Goal: Information Seeking & Learning: Learn about a topic

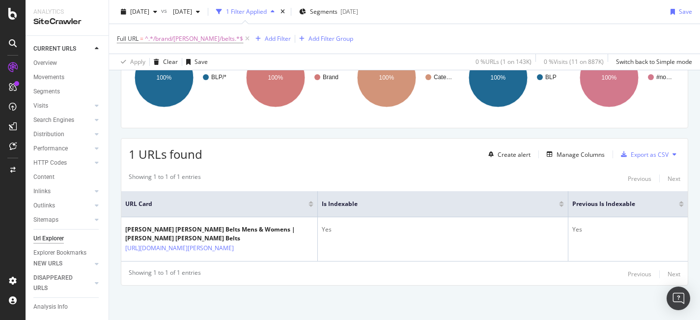
scroll to position [169, 0]
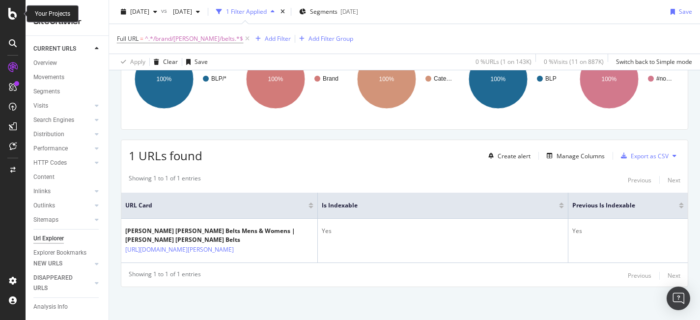
click at [16, 14] on icon at bounding box center [12, 14] width 9 height 12
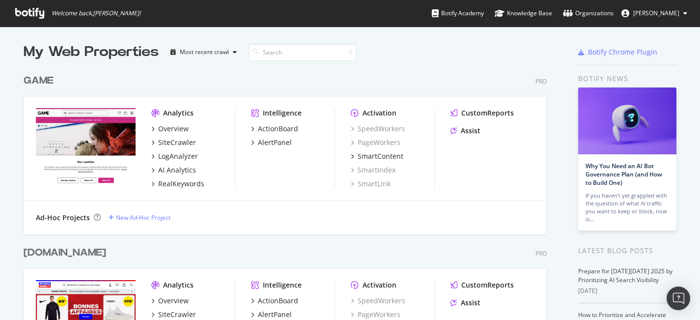
scroll to position [133, 0]
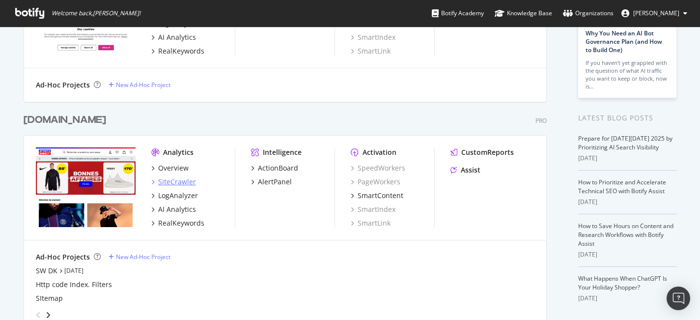
click at [179, 177] on div "SiteCrawler" at bounding box center [177, 182] width 38 height 10
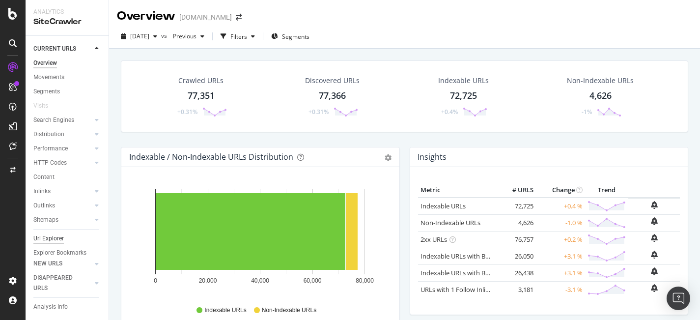
click at [51, 239] on div "Url Explorer" at bounding box center [48, 238] width 30 height 10
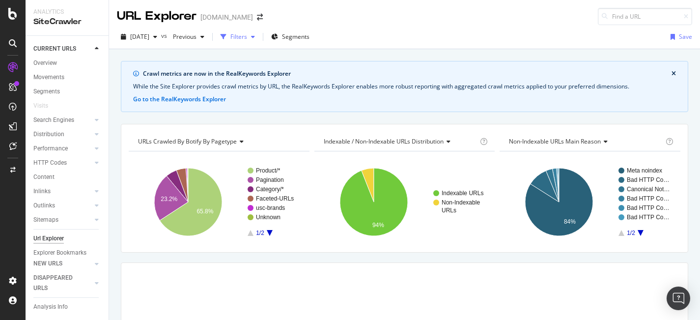
click at [247, 36] on div "Filters" at bounding box center [238, 36] width 17 height 8
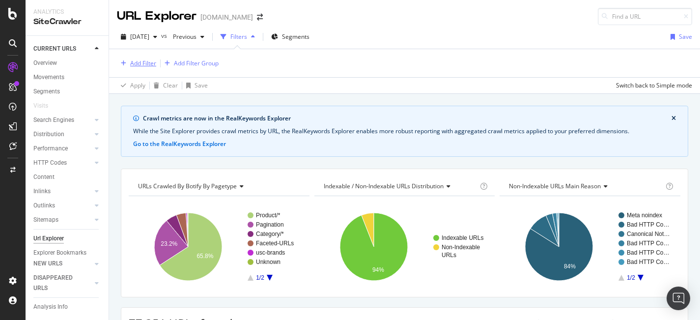
click at [147, 66] on div "Add Filter" at bounding box center [143, 63] width 26 height 8
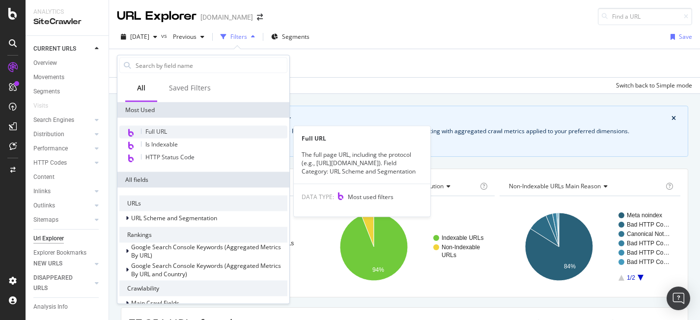
click at [179, 131] on div "Full URL" at bounding box center [203, 132] width 168 height 13
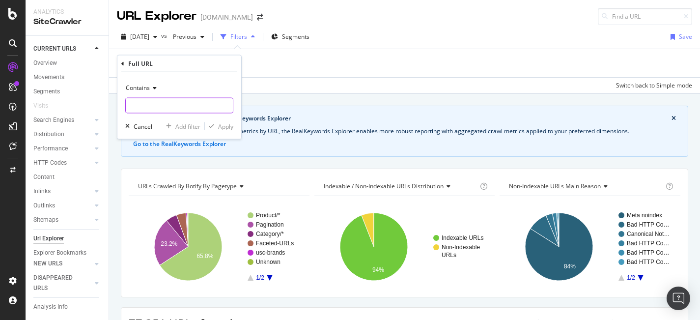
click at [168, 106] on input "text" at bounding box center [179, 106] width 107 height 16
type input "/brand/"
click at [218, 124] on div "Apply" at bounding box center [225, 126] width 15 height 8
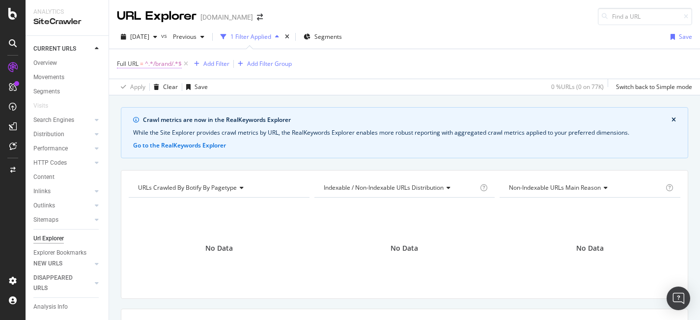
click at [142, 63] on span "=" at bounding box center [141, 63] width 3 height 8
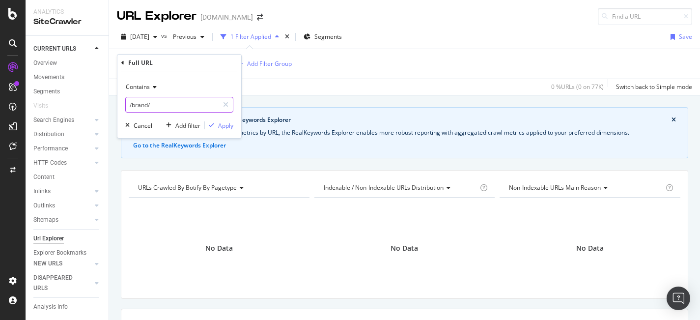
drag, startPoint x: 159, startPoint y: 105, endPoint x: 70, endPoint y: 102, distance: 88.4
click at [70, 102] on body "Analytics SiteCrawler CURRENT URLS Overview Movements Segments Visits Search En…" at bounding box center [350, 160] width 700 height 320
click at [145, 121] on div "Cancel" at bounding box center [143, 125] width 19 height 8
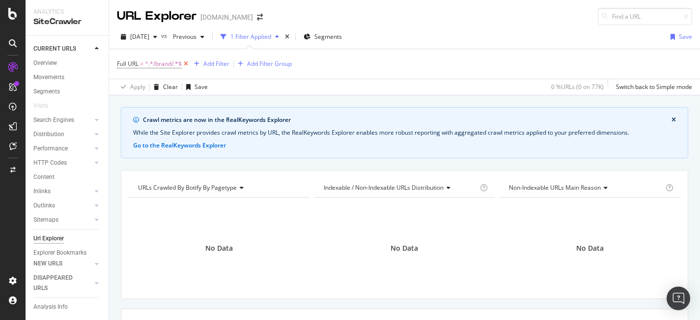
click at [186, 65] on icon at bounding box center [186, 64] width 8 height 10
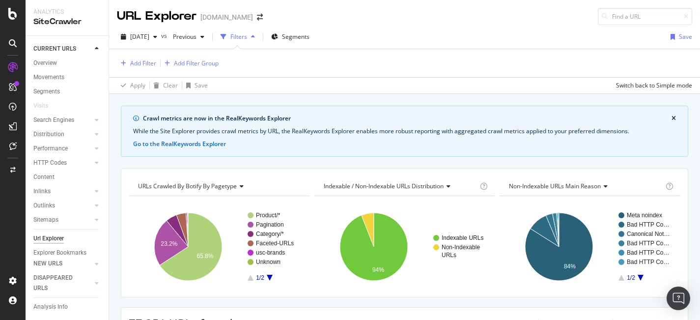
click at [59, 240] on div "Url Explorer" at bounding box center [48, 238] width 30 height 10
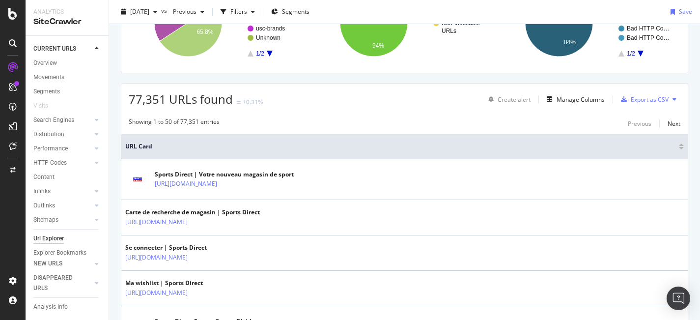
scroll to position [182, 0]
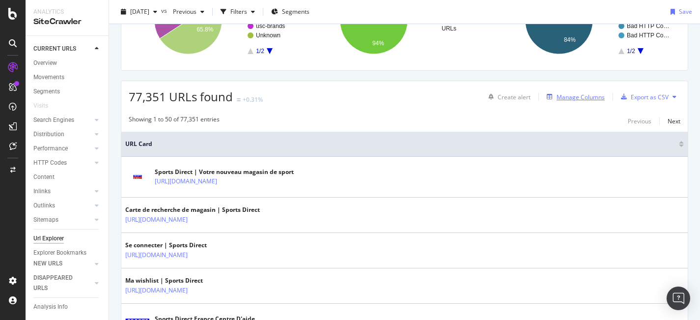
click at [570, 98] on div "Manage Columns" at bounding box center [580, 97] width 48 height 8
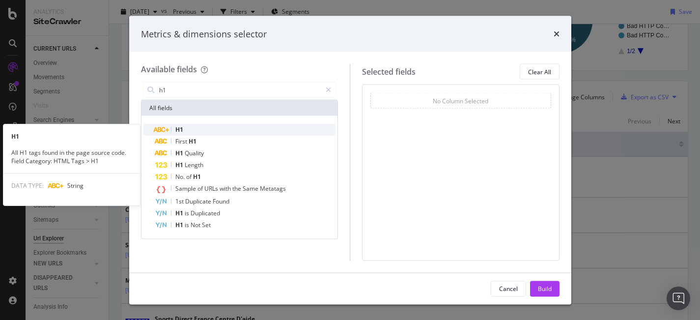
type input "h1"
click at [174, 130] on div "H1" at bounding box center [245, 130] width 181 height 12
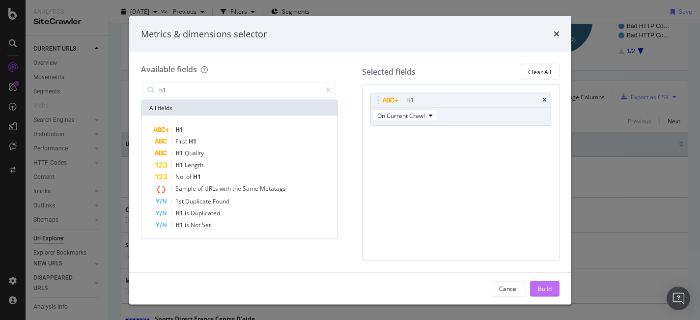
click at [548, 285] on div "Build" at bounding box center [545, 288] width 14 height 8
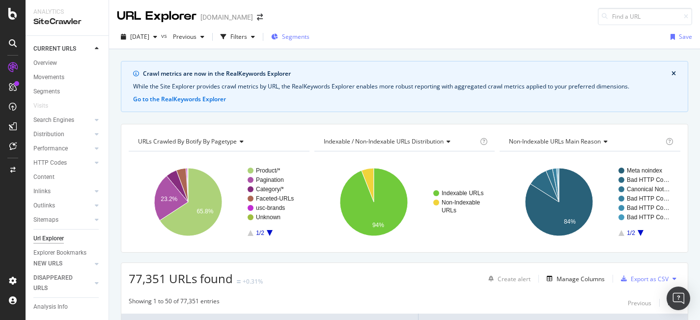
click at [309, 39] on span "Segments" at bounding box center [295, 36] width 27 height 8
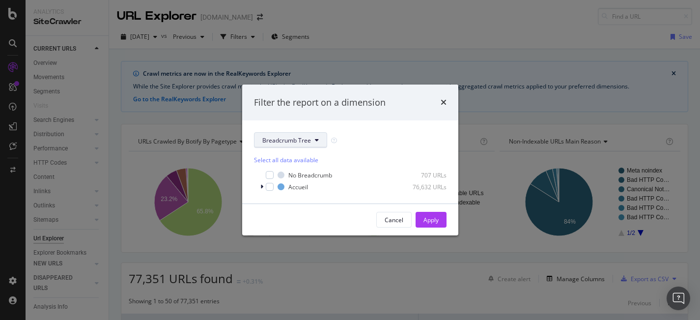
click at [307, 143] on span "Breadcrumb Tree" at bounding box center [286, 140] width 49 height 8
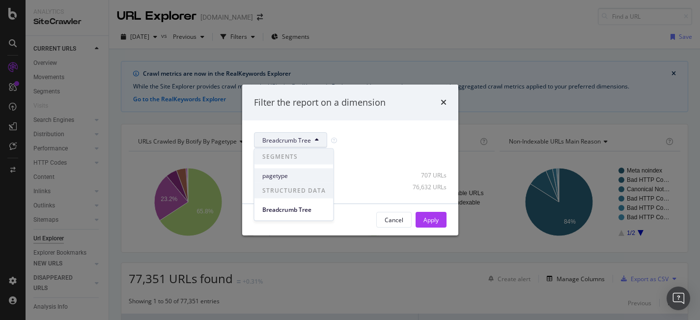
click at [296, 172] on span "pagetype" at bounding box center [293, 175] width 63 height 9
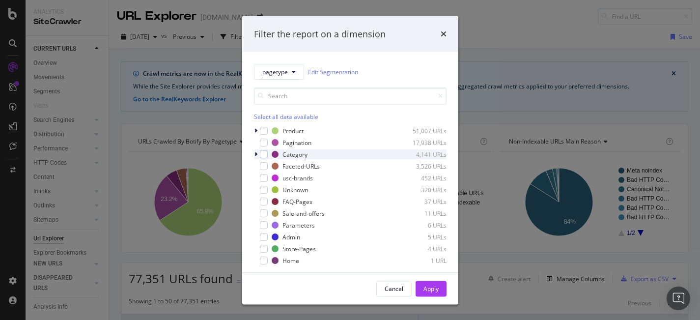
click at [257, 154] on div "modal" at bounding box center [257, 154] width 6 height 10
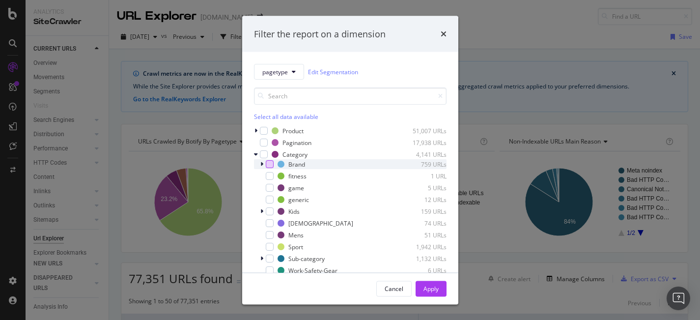
click at [271, 165] on div "modal" at bounding box center [270, 164] width 8 height 8
click at [435, 290] on div "Apply" at bounding box center [430, 288] width 15 height 8
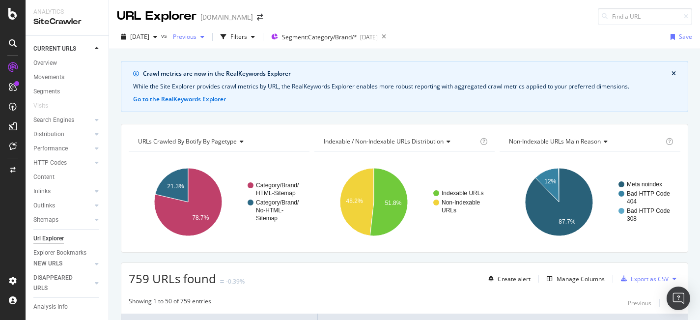
click at [208, 31] on div "Previous" at bounding box center [188, 36] width 39 height 15
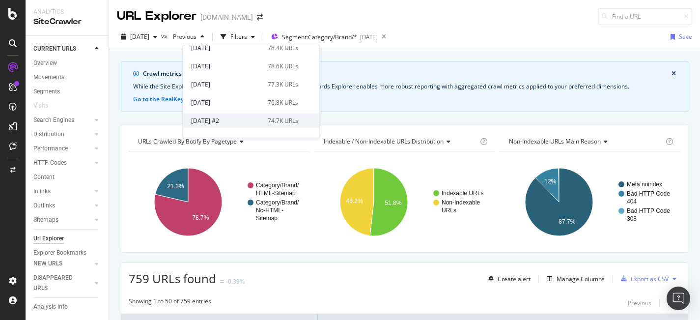
scroll to position [275, 0]
click at [256, 96] on div "[DATE] 76.8K URLs" at bounding box center [251, 103] width 136 height 14
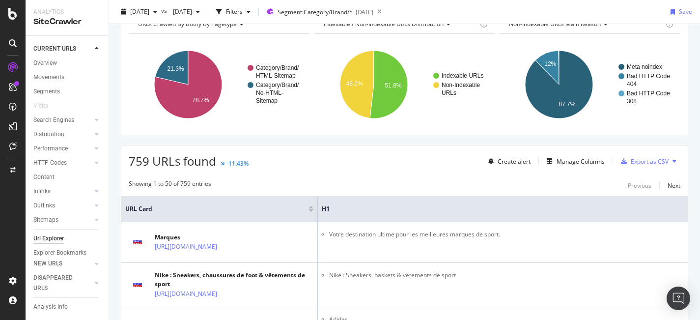
scroll to position [116, 0]
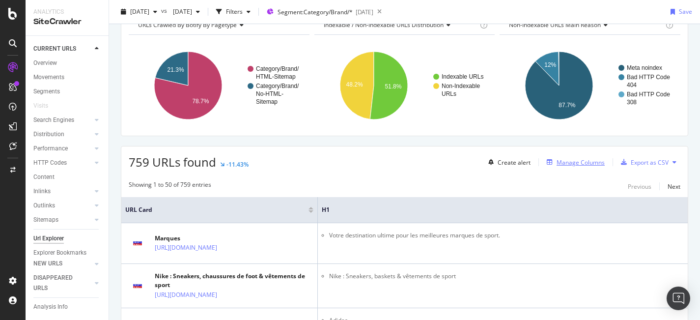
click at [588, 163] on div "Manage Columns" at bounding box center [580, 162] width 48 height 8
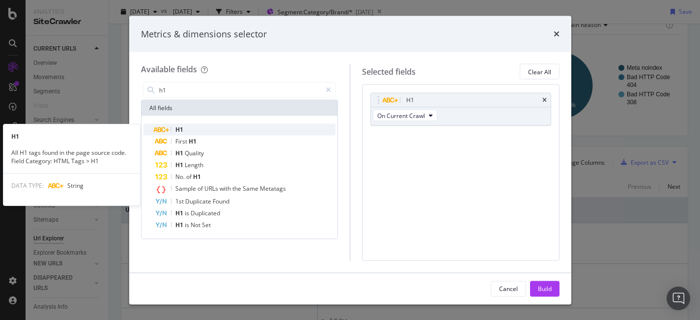
type input "h1"
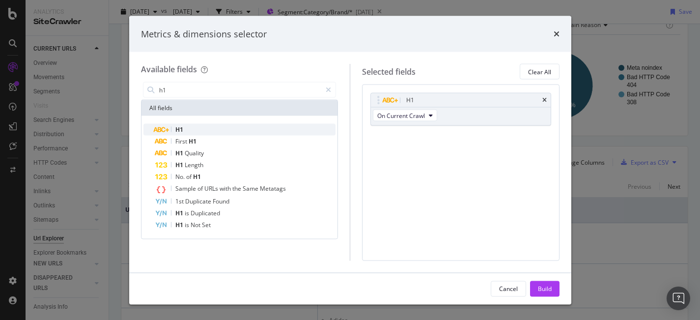
click at [218, 128] on div "H1" at bounding box center [245, 130] width 181 height 12
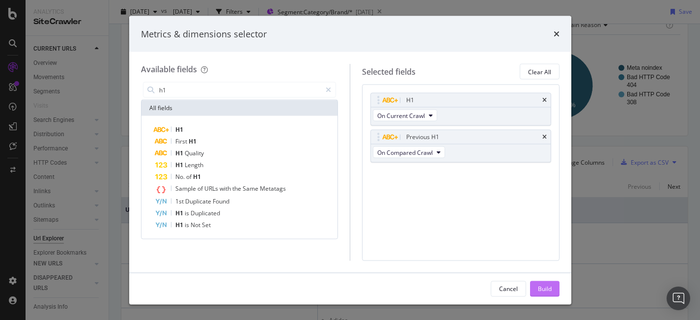
click at [547, 288] on div "Build" at bounding box center [545, 288] width 14 height 8
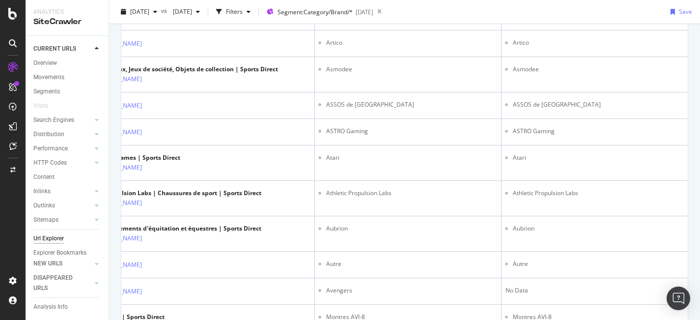
scroll to position [1719, 0]
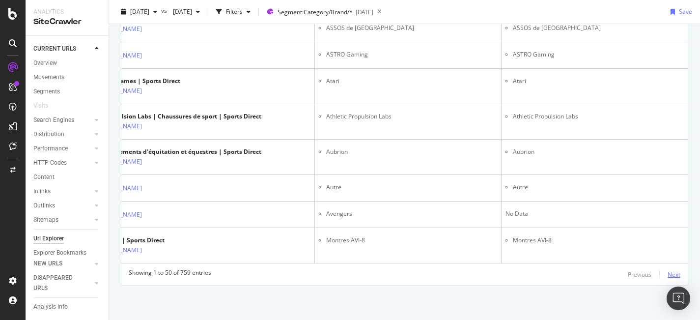
click at [673, 271] on div "Next" at bounding box center [673, 274] width 13 height 8
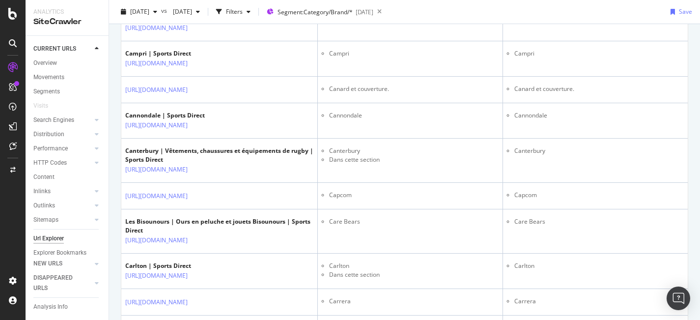
scroll to position [1685, 0]
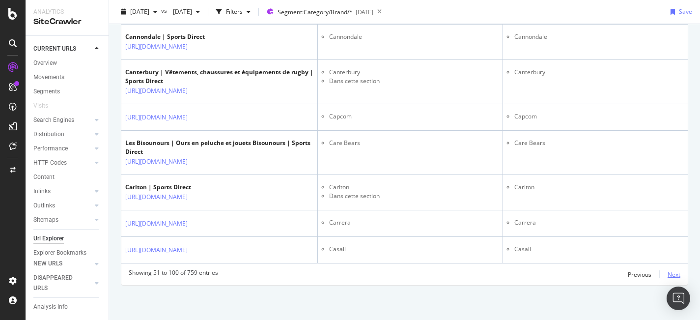
click at [670, 273] on div "Next" at bounding box center [673, 274] width 13 height 8
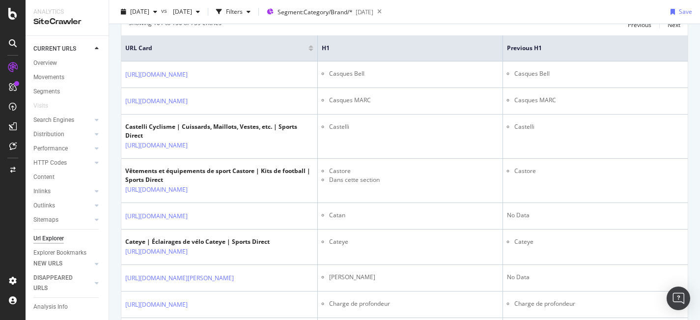
scroll to position [0, 0]
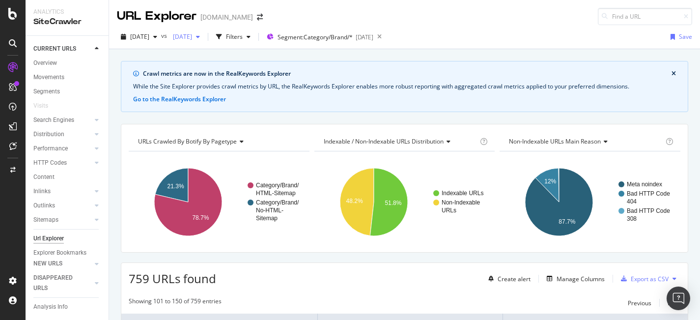
click at [204, 35] on div "button" at bounding box center [198, 37] width 12 height 6
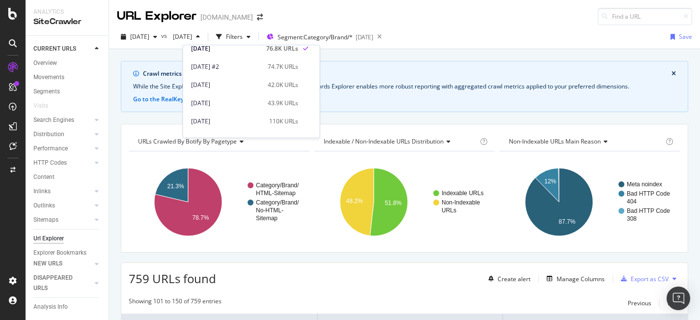
scroll to position [343, 0]
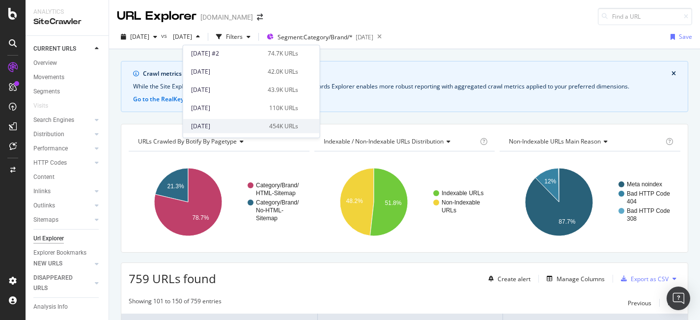
click at [247, 122] on div "[DATE]" at bounding box center [227, 126] width 72 height 9
